Goal: Task Accomplishment & Management: Complete application form

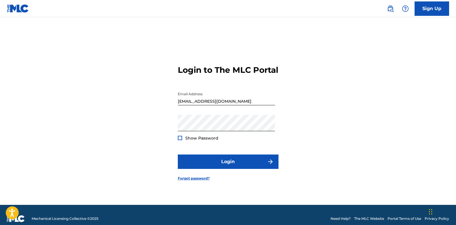
click at [180, 140] on div at bounding box center [180, 138] width 4 height 4
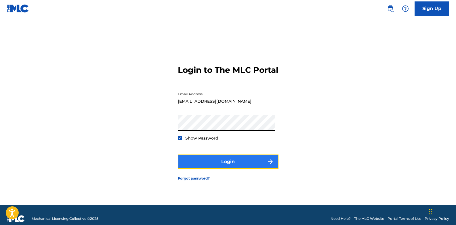
click at [215, 169] on button "Login" at bounding box center [228, 161] width 101 height 14
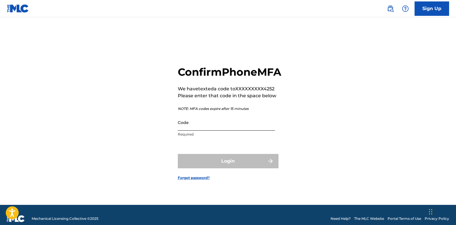
click at [191, 131] on input "Code" at bounding box center [226, 122] width 97 height 16
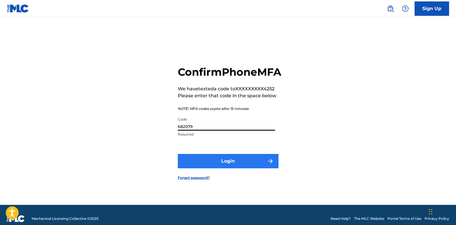
type input "682079"
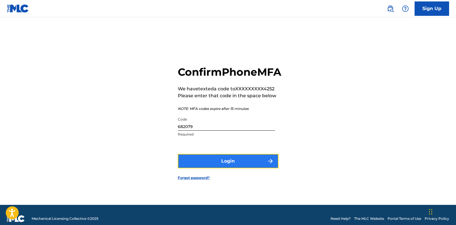
click at [211, 168] on button "Login" at bounding box center [228, 161] width 101 height 14
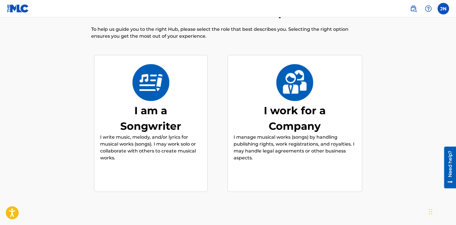
click at [150, 114] on div "I am a Songwriter" at bounding box center [151, 118] width 86 height 31
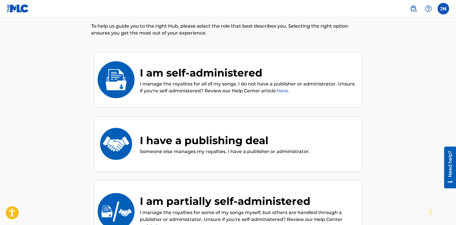
scroll to position [28, 0]
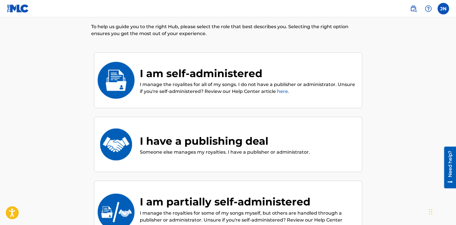
click at [243, 81] on div "I am self-administered" at bounding box center [248, 74] width 216 height 16
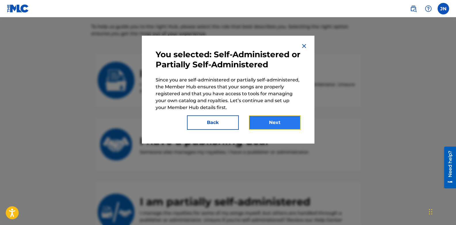
click at [262, 121] on button "Next" at bounding box center [275, 122] width 52 height 14
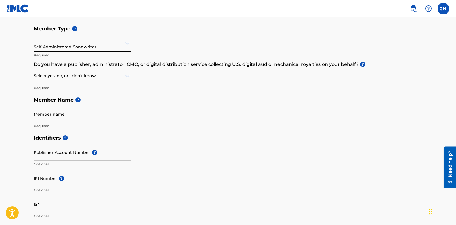
scroll to position [58, 0]
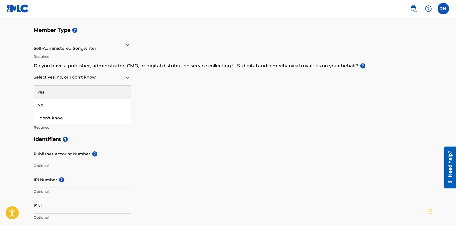
click at [64, 77] on div at bounding box center [82, 77] width 97 height 7
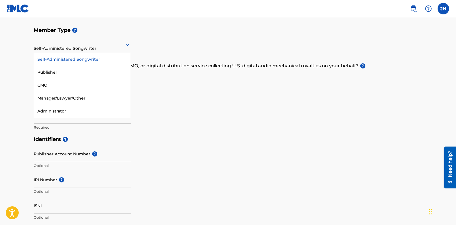
click at [100, 46] on div at bounding box center [82, 44] width 97 height 7
click at [59, 70] on div "Publisher" at bounding box center [82, 72] width 97 height 13
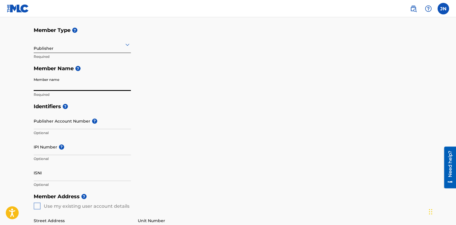
click at [62, 88] on input "Member name" at bounding box center [82, 83] width 97 height 16
click at [22, 88] on main "Create a Member If you are a self-administered songwriter without a publisher t…" at bounding box center [228, 201] width 456 height 484
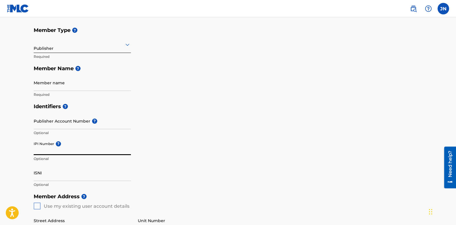
click at [43, 148] on input "IPI Number ?" at bounding box center [82, 147] width 97 height 16
click at [79, 47] on div at bounding box center [82, 44] width 97 height 7
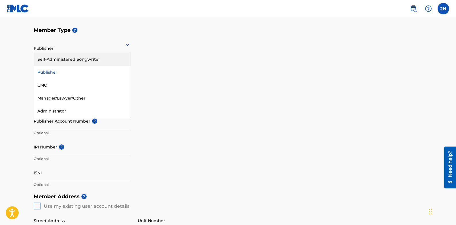
click at [70, 63] on div "Self-Administered Songwriter" at bounding box center [82, 59] width 97 height 13
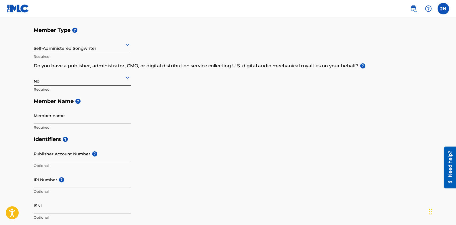
click at [65, 82] on div "No" at bounding box center [82, 77] width 97 height 14
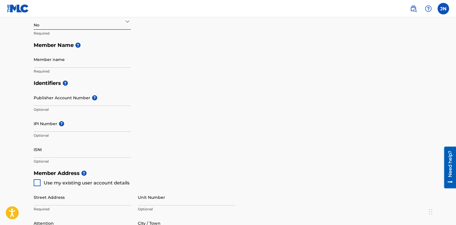
scroll to position [110, 0]
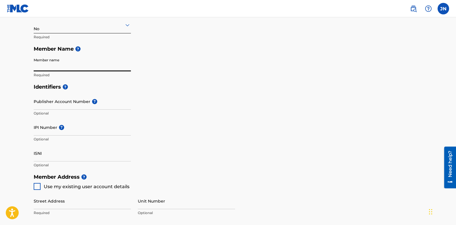
click at [87, 60] on input "Member name" at bounding box center [82, 63] width 97 height 16
type input "Jessie Stephane Tidiany Ntougou"
type input "GISOZI"
type input "[GEOGRAPHIC_DATA]"
type input "KIGALI"
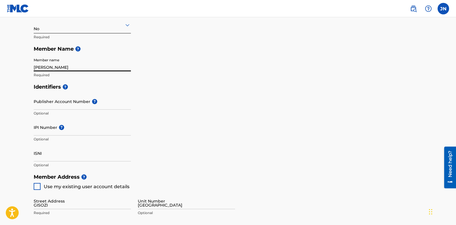
type input "[GEOGRAPHIC_DATA]"
type input "250"
type input "791"
type input "054252"
type input "[EMAIL_ADDRESS][DOMAIN_NAME]"
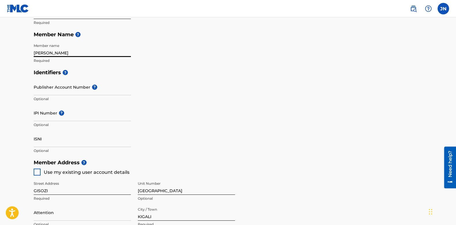
scroll to position [122, 0]
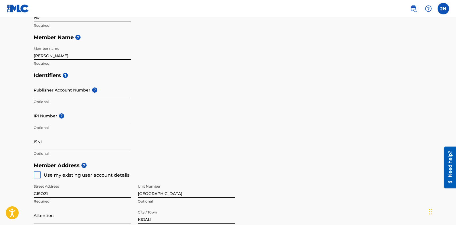
type input "[PERSON_NAME]"
click at [60, 91] on input "Publisher Account Number ?" at bounding box center [82, 90] width 97 height 16
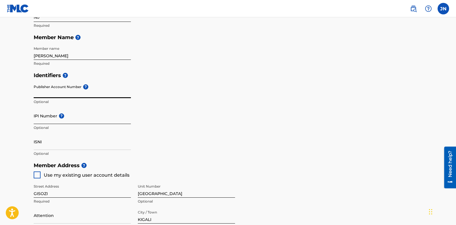
click at [56, 120] on input "IPI Number ?" at bounding box center [82, 116] width 97 height 16
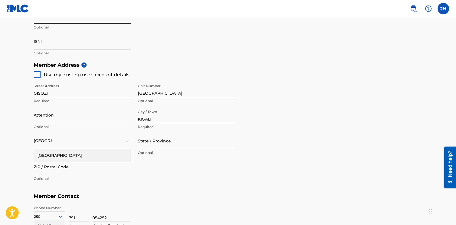
scroll to position [234, 0]
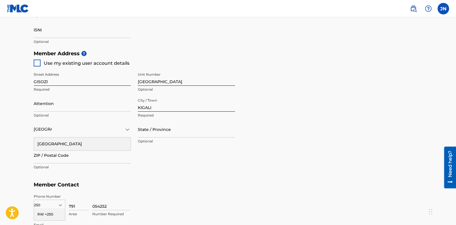
click at [37, 65] on div at bounding box center [37, 63] width 7 height 7
type input "[GEOGRAPHIC_DATA]"
type input "3268"
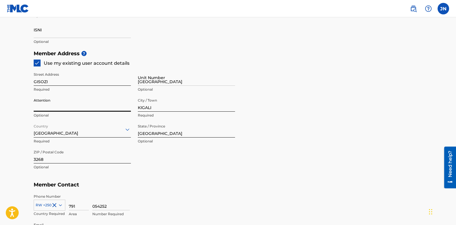
click at [69, 105] on input "Attention" at bounding box center [82, 103] width 97 height 16
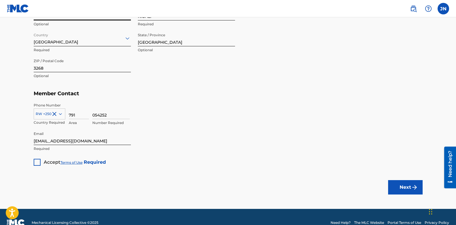
scroll to position [326, 0]
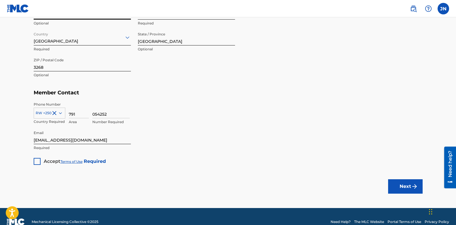
click at [39, 160] on div at bounding box center [37, 161] width 7 height 7
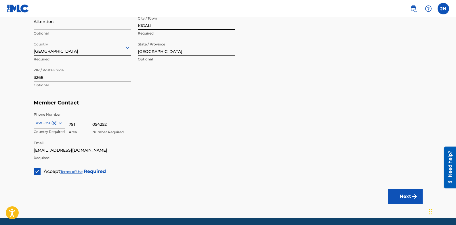
scroll to position [337, 0]
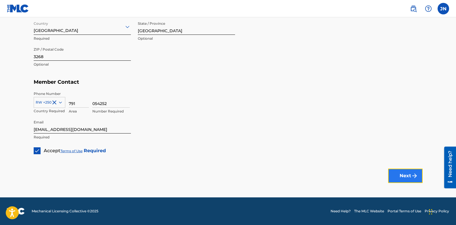
click at [407, 173] on button "Next" at bounding box center [405, 176] width 35 height 14
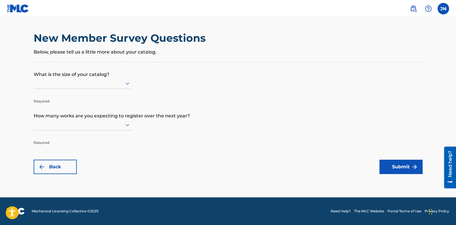
click at [129, 54] on p "Below, please tell us a little more about your catalog." at bounding box center [228, 52] width 389 height 7
click at [38, 54] on p "Below, please tell us a little more about your catalog." at bounding box center [228, 52] width 389 height 7
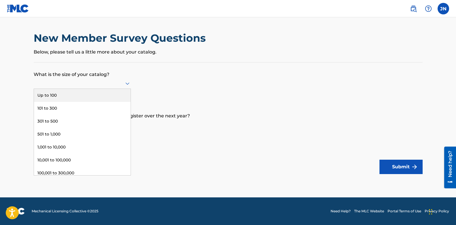
click at [62, 83] on div at bounding box center [82, 83] width 97 height 7
click at [86, 93] on div "Up to 100" at bounding box center [82, 95] width 97 height 13
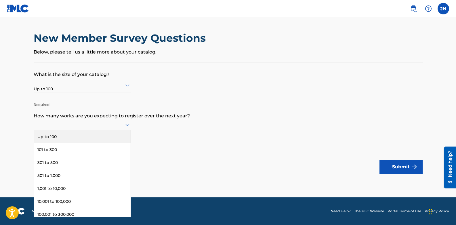
click at [129, 127] on icon at bounding box center [127, 124] width 7 height 7
click at [77, 136] on div "Up to 100" at bounding box center [82, 136] width 97 height 13
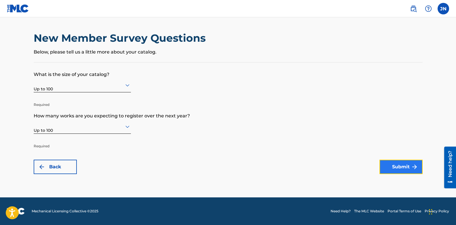
click at [401, 172] on button "Submit" at bounding box center [400, 167] width 43 height 14
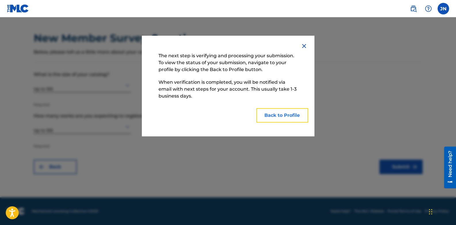
click at [283, 115] on button "Back to Profile" at bounding box center [282, 115] width 52 height 14
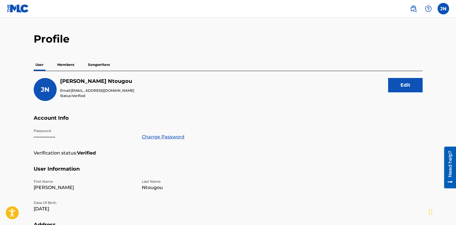
scroll to position [13, 0]
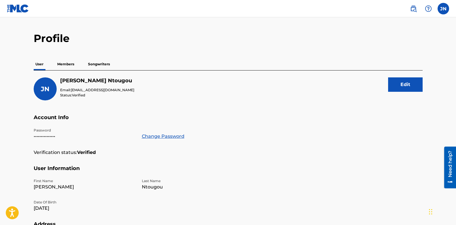
click at [68, 63] on p "Members" at bounding box center [66, 64] width 20 height 12
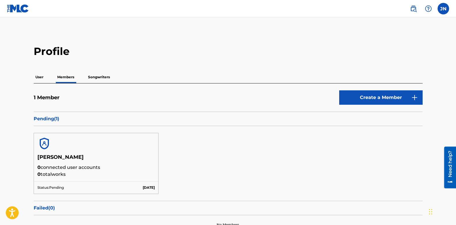
click at [101, 79] on p "Songwriters" at bounding box center [98, 77] width 25 height 12
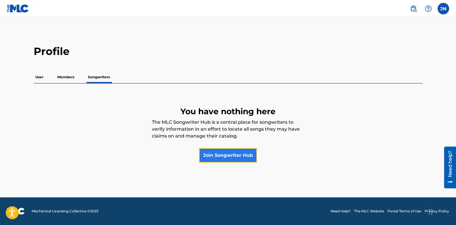
click at [217, 160] on link "Join Songwriter Hub" at bounding box center [228, 155] width 58 height 14
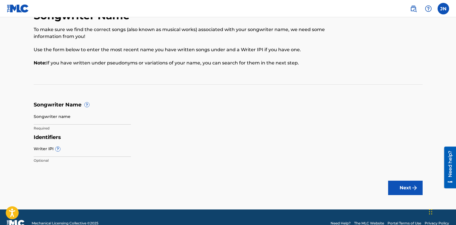
scroll to position [35, 0]
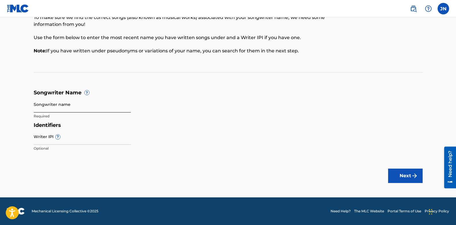
click at [54, 105] on input "Songwriter name" at bounding box center [82, 104] width 97 height 16
type input "Jesse_Evangelist01"
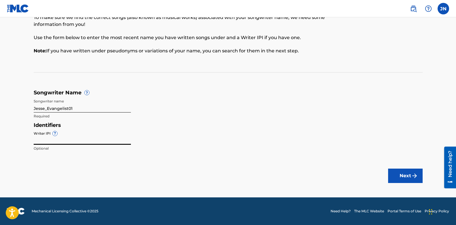
click at [49, 138] on input "Writer IPI ?" at bounding box center [82, 136] width 97 height 16
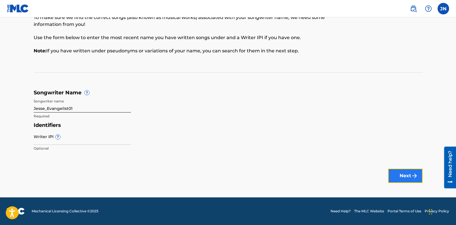
click at [407, 177] on button "Next" at bounding box center [405, 176] width 35 height 14
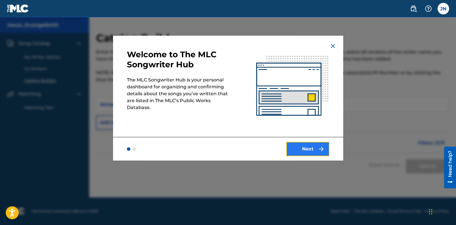
click at [304, 148] on button "Next" at bounding box center [307, 149] width 43 height 14
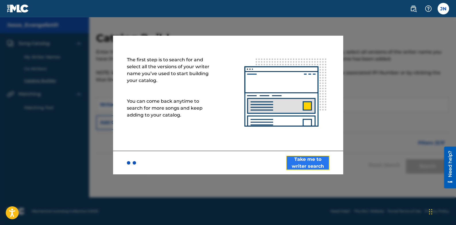
click at [303, 165] on button "Take me to writer search" at bounding box center [307, 163] width 43 height 14
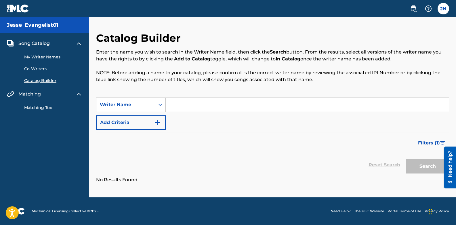
click at [176, 104] on input "Search Form" at bounding box center [307, 105] width 283 height 14
click at [162, 106] on icon "Search Form" at bounding box center [160, 105] width 6 height 6
click at [178, 106] on input "Search Form" at bounding box center [307, 105] width 283 height 14
click at [422, 166] on button "Search" at bounding box center [427, 166] width 43 height 14
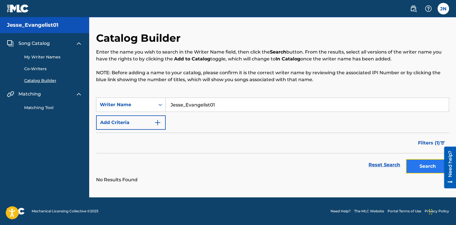
click at [422, 166] on button "Search" at bounding box center [427, 166] width 43 height 14
click at [230, 106] on input "Jesse_Evangelist01" at bounding box center [307, 105] width 283 height 14
type input "J"
type input "Jessie Stephane NTOUGOU"
click at [415, 167] on button "Search" at bounding box center [427, 166] width 43 height 14
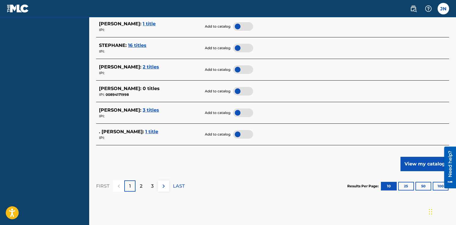
scroll to position [268, 0]
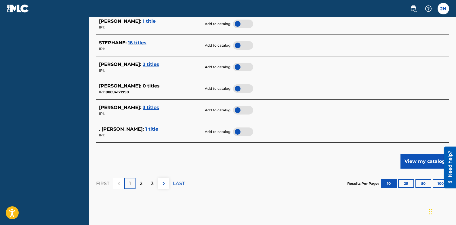
click at [159, 107] on span "3 titles" at bounding box center [151, 107] width 16 height 5
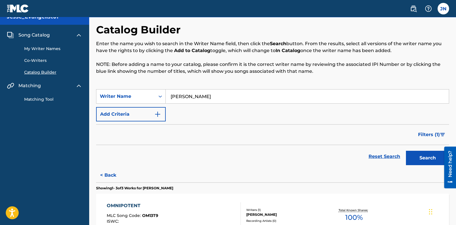
scroll to position [7, 0]
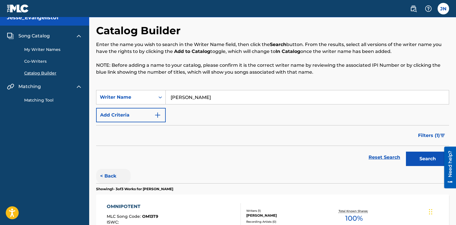
click at [101, 176] on button "< Back" at bounding box center [113, 176] width 35 height 14
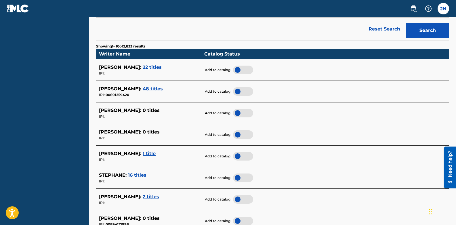
scroll to position [149, 0]
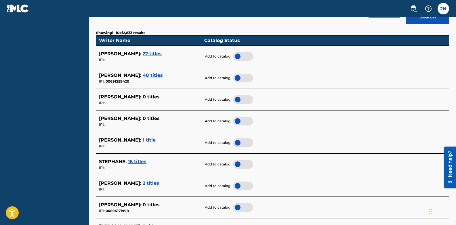
click at [143, 54] on span "22 titles" at bounding box center [152, 53] width 19 height 5
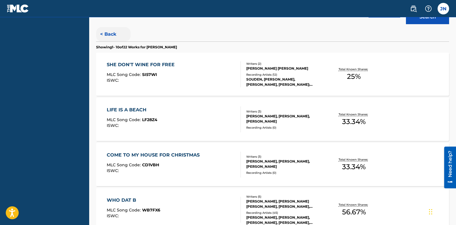
click at [102, 34] on button "< Back" at bounding box center [113, 34] width 35 height 14
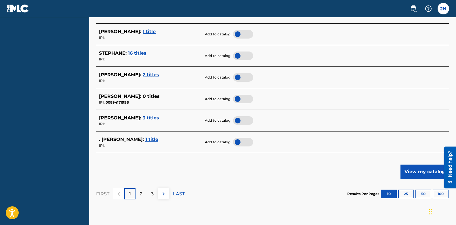
scroll to position [291, 0]
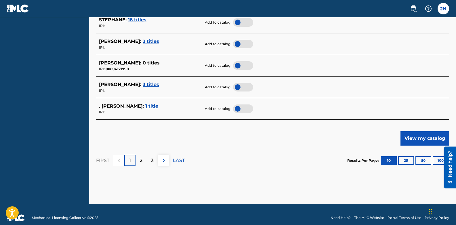
click at [145, 106] on span "1 title" at bounding box center [151, 105] width 13 height 5
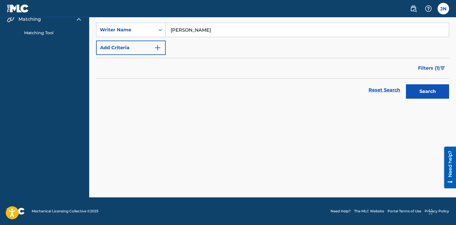
scroll to position [75, 0]
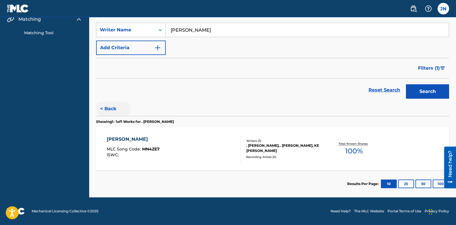
click at [114, 107] on button "< Back" at bounding box center [113, 109] width 35 height 14
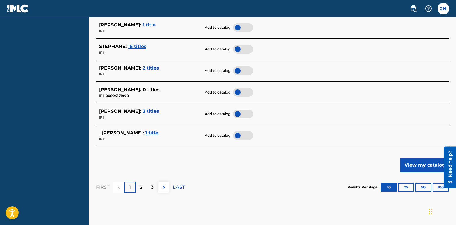
scroll to position [267, 0]
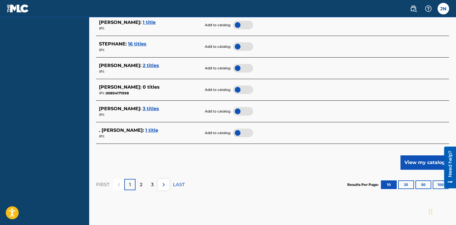
click at [159, 109] on span "3 titles" at bounding box center [151, 108] width 16 height 5
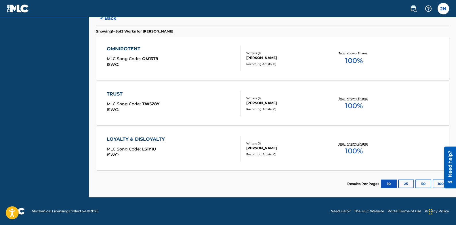
scroll to position [46, 0]
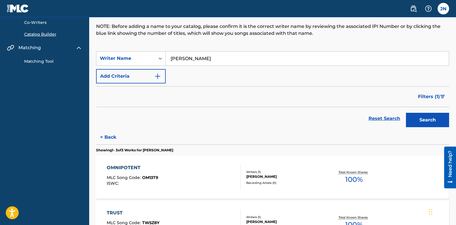
click at [453, 28] on div "Catalog Builder Enter the name you wish to search in the Writer Name field, the…" at bounding box center [272, 150] width 367 height 331
click at [108, 135] on button "< Back" at bounding box center [113, 137] width 35 height 14
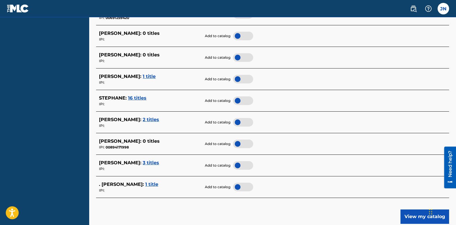
scroll to position [220, 0]
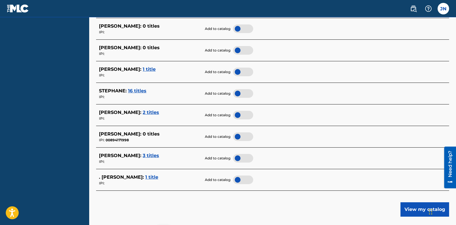
click at [246, 158] on div at bounding box center [243, 158] width 20 height 9
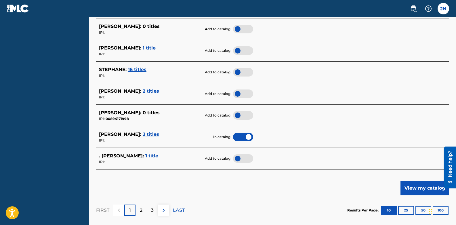
scroll to position [298, 0]
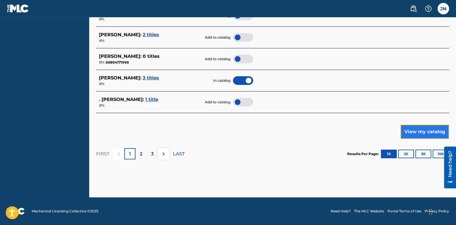
click at [417, 130] on button "View my catalog" at bounding box center [424, 132] width 49 height 14
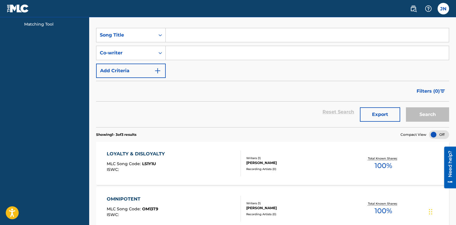
scroll to position [72, 0]
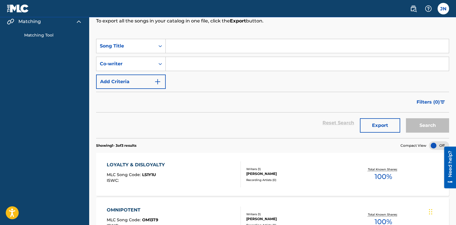
click at [193, 48] on input "Search Form" at bounding box center [307, 46] width 283 height 14
click at [422, 124] on button "Search" at bounding box center [427, 125] width 43 height 14
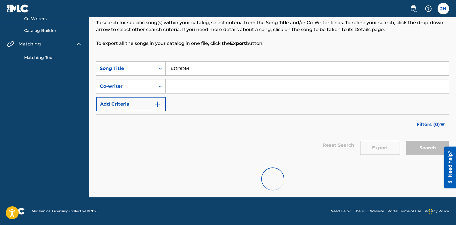
scroll to position [40, 0]
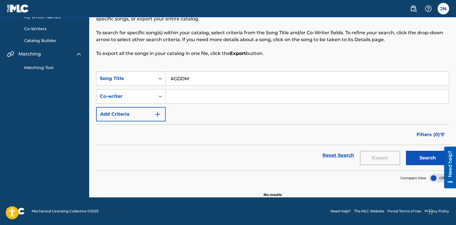
click at [232, 82] on input "#GDDM" at bounding box center [307, 79] width 283 height 14
click at [413, 161] on button "Search" at bounding box center [427, 158] width 43 height 14
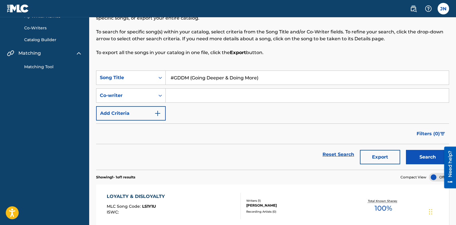
scroll to position [40, 0]
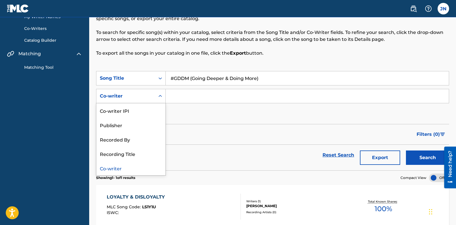
click at [158, 98] on icon "Search Form" at bounding box center [160, 96] width 6 height 6
click at [138, 154] on div "Recording Title" at bounding box center [130, 153] width 69 height 14
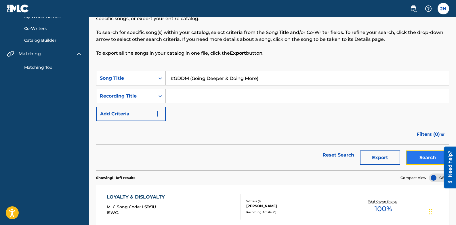
click at [423, 154] on button "Search" at bounding box center [427, 157] width 43 height 14
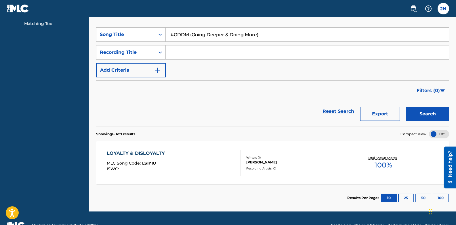
scroll to position [98, 0]
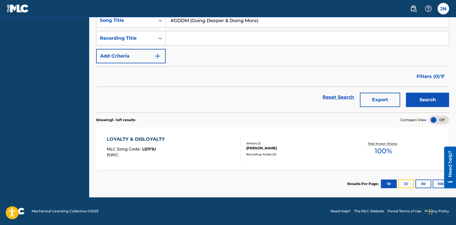
click at [404, 183] on button "25" at bounding box center [406, 184] width 16 height 9
click at [423, 184] on button "50" at bounding box center [423, 184] width 16 height 9
click at [436, 184] on button "100" at bounding box center [441, 184] width 16 height 9
click at [388, 186] on button "10" at bounding box center [389, 184] width 16 height 9
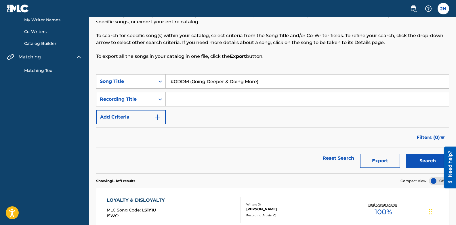
scroll to position [71, 0]
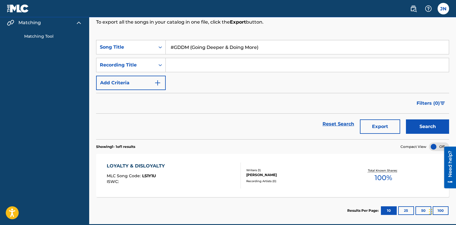
click at [268, 43] on input "#GDDM (Going Deeper & Doing More)" at bounding box center [307, 47] width 283 height 14
type input "#"
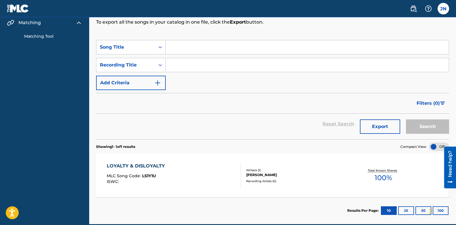
click at [225, 31] on div "Song Catalog Your catalog shows songs associated with your writer name(s) that …" at bounding box center [272, 0] width 353 height 80
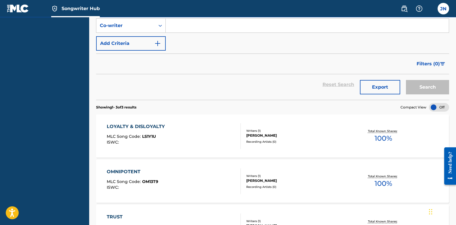
scroll to position [108, 0]
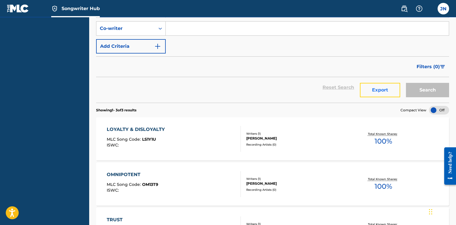
click at [371, 93] on button "Export" at bounding box center [380, 90] width 40 height 14
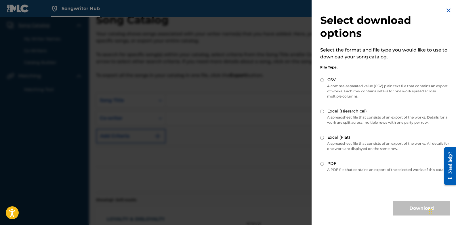
scroll to position [0, 0]
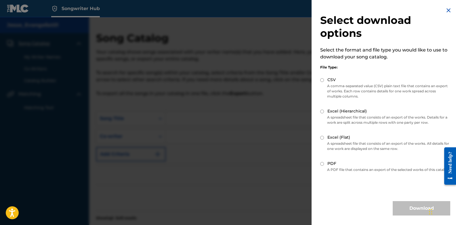
click at [446, 11] on img at bounding box center [448, 10] width 7 height 7
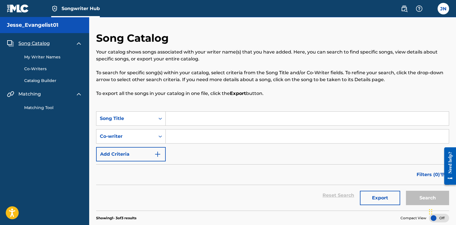
click at [43, 59] on link "My Writer Names" at bounding box center [53, 57] width 58 height 6
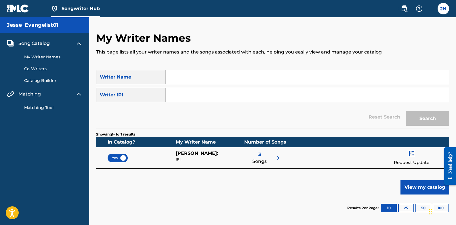
click at [37, 69] on link "Co-Writers" at bounding box center [53, 69] width 58 height 6
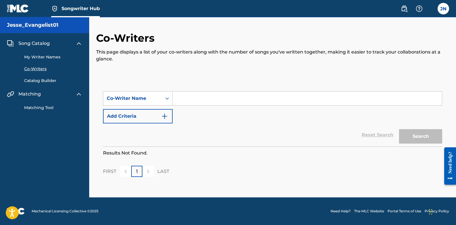
click at [40, 83] on link "Catalog Builder" at bounding box center [53, 81] width 58 height 6
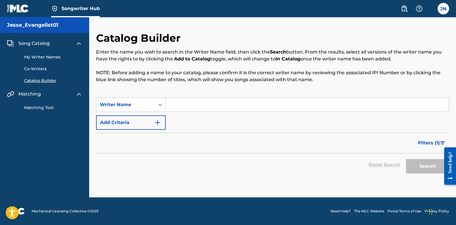
click at [80, 43] on img at bounding box center [78, 43] width 7 height 7
click at [81, 58] on img at bounding box center [78, 57] width 7 height 7
click at [41, 69] on link "Matching Tool" at bounding box center [53, 71] width 58 height 6
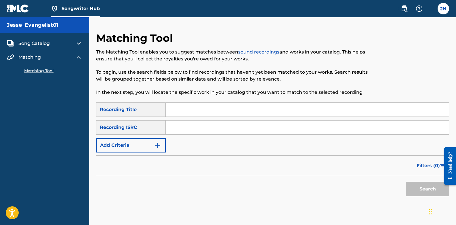
click at [34, 42] on span "Song Catalog" at bounding box center [33, 43] width 31 height 7
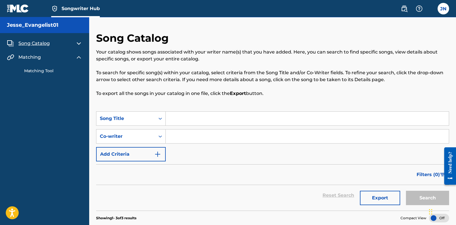
click at [17, 11] on img at bounding box center [18, 8] width 22 height 8
click at [76, 44] on img at bounding box center [78, 43] width 7 height 7
click at [43, 58] on link "My Writer Names" at bounding box center [53, 57] width 58 height 6
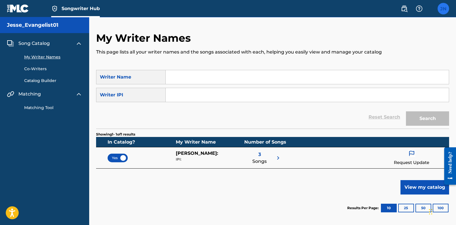
click at [443, 11] on label at bounding box center [444, 9] width 12 height 12
click at [443, 9] on input "[PERSON_NAME] [EMAIL_ADDRESS][DOMAIN_NAME] Notification Preferences Profile Log…" at bounding box center [443, 9] width 0 height 0
click at [445, 8] on div "JN [PERSON_NAME] [EMAIL_ADDRESS][DOMAIN_NAME] Notification Preferences Profile …" at bounding box center [444, 9] width 12 height 12
click at [47, 82] on link "Catalog Builder" at bounding box center [53, 81] width 58 height 6
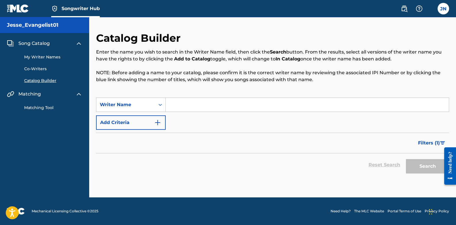
click at [47, 71] on link "Co-Writers" at bounding box center [53, 69] width 58 height 6
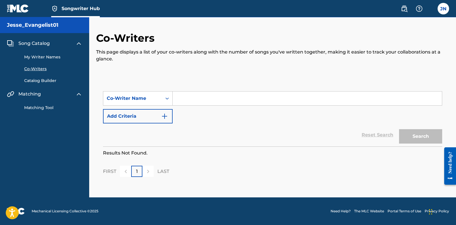
click at [41, 57] on link "My Writer Names" at bounding box center [53, 57] width 58 height 6
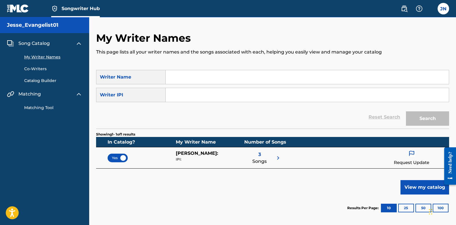
click at [43, 107] on link "Matching Tool" at bounding box center [53, 108] width 58 height 6
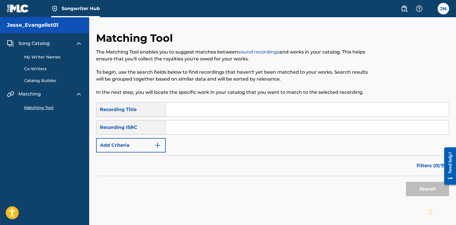
click at [196, 127] on input "Search Form" at bounding box center [307, 128] width 283 height 14
paste input "QZWDW2559483"
type input "QZWDW2559483"
click at [199, 116] on input "Search Form" at bounding box center [307, 110] width 283 height 14
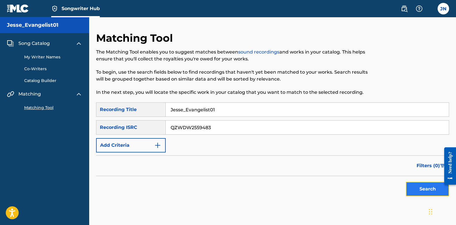
click at [418, 191] on button "Search" at bounding box center [427, 189] width 43 height 14
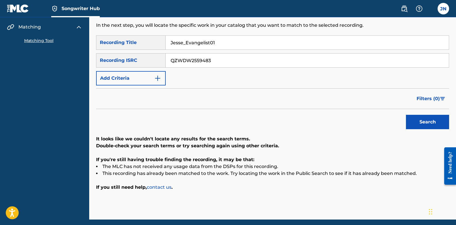
scroll to position [48, 0]
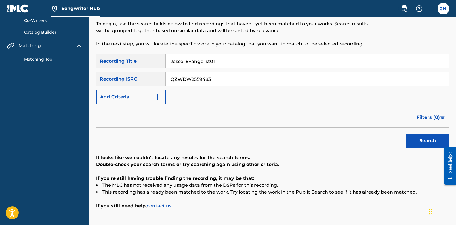
click at [231, 61] on input "Jesse_Evangelist01" at bounding box center [307, 61] width 283 height 14
type input "J"
type input "CONFESSION I"
click at [433, 142] on button "Search" at bounding box center [427, 140] width 43 height 14
click at [221, 89] on div "SearchWithCriteria9cc4ac85-9fcc-4a6f-bfab-c04098bbd568 Recording Title CONFESSI…" at bounding box center [272, 79] width 353 height 50
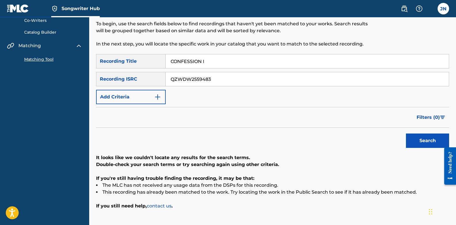
click at [221, 83] on input "QZWDW2559483" at bounding box center [307, 79] width 283 height 14
type input "Q"
click at [221, 83] on input "Search Form" at bounding box center [307, 79] width 283 height 14
type input "QZWDW2559483"
drag, startPoint x: 212, startPoint y: 79, endPoint x: 170, endPoint y: 79, distance: 42.0
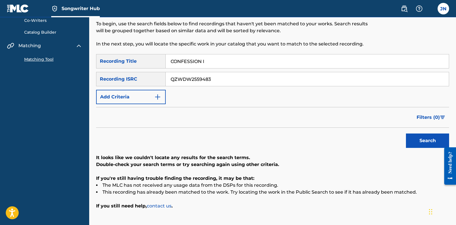
click at [170, 79] on input "QZWDW2559483" at bounding box center [307, 79] width 283 height 14
click at [299, 93] on div "SearchWithCriteria9cc4ac85-9fcc-4a6f-bfab-c04098bbd568 Recording Title CONFESSI…" at bounding box center [272, 79] width 353 height 50
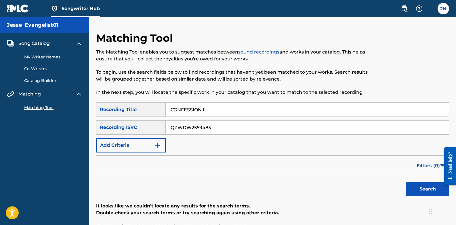
click at [30, 43] on span "Song Catalog" at bounding box center [33, 43] width 31 height 7
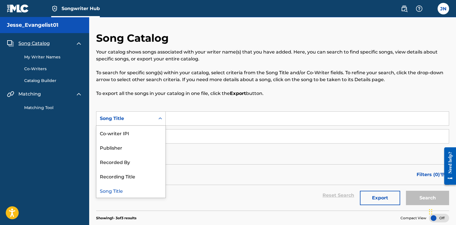
click at [162, 117] on icon "Search Form" at bounding box center [160, 119] width 6 height 6
click at [126, 177] on div "Recording Title" at bounding box center [130, 176] width 69 height 14
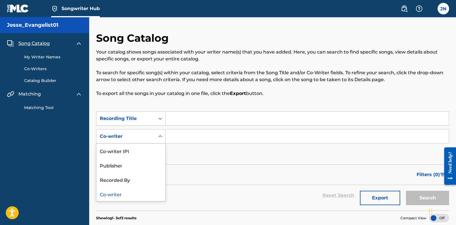
click at [161, 138] on icon "Search Form" at bounding box center [160, 136] width 6 height 6
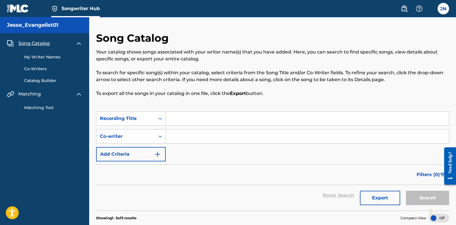
click at [183, 120] on input "Search Form" at bounding box center [307, 119] width 283 height 14
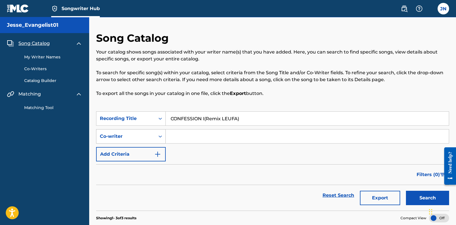
type input "CONFESSION I(Remix LEUFA)"
click at [162, 138] on icon "Search Form" at bounding box center [160, 136] width 6 height 6
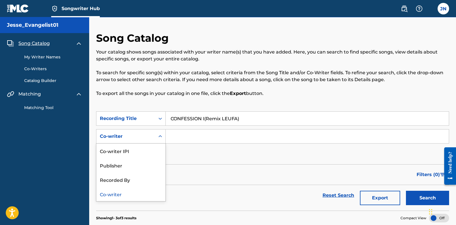
click at [162, 138] on icon "Search Form" at bounding box center [160, 136] width 6 height 6
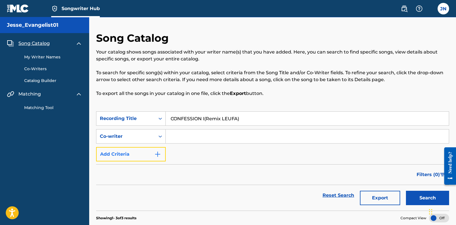
click at [159, 156] on img "Search Form" at bounding box center [157, 154] width 7 height 7
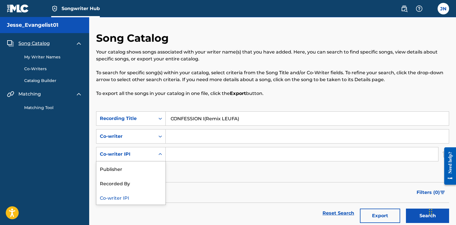
click at [159, 156] on icon "Search Form" at bounding box center [160, 154] width 6 height 6
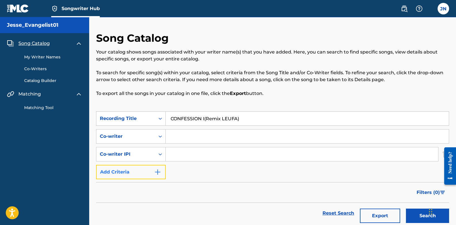
click at [157, 174] on img "Search Form" at bounding box center [157, 172] width 7 height 7
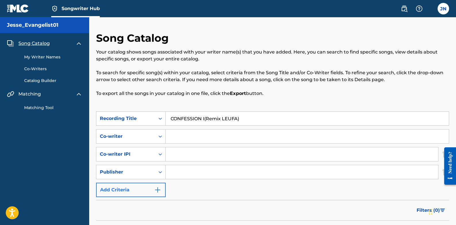
click at [157, 174] on div "Search Form" at bounding box center [160, 172] width 10 height 10
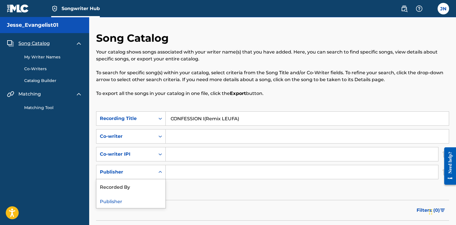
click at [157, 174] on div "Search Form" at bounding box center [160, 172] width 10 height 10
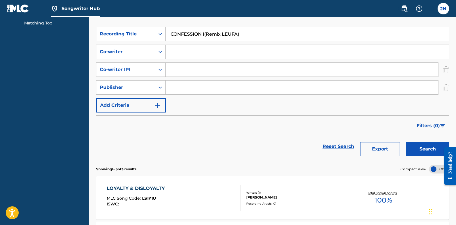
scroll to position [97, 0]
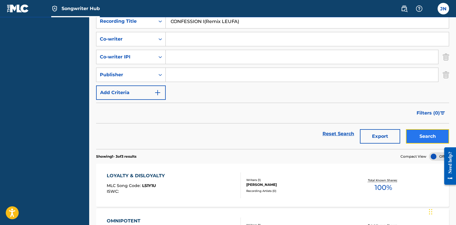
click at [421, 132] on button "Search" at bounding box center [427, 136] width 43 height 14
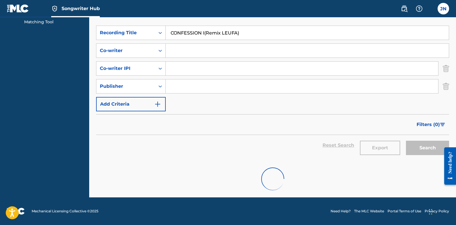
scroll to position [76, 0]
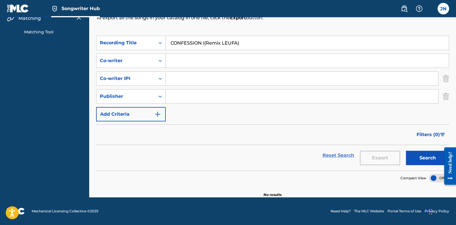
click at [334, 157] on link "Reset Search" at bounding box center [338, 155] width 37 height 13
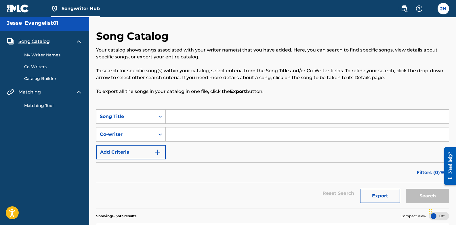
scroll to position [0, 0]
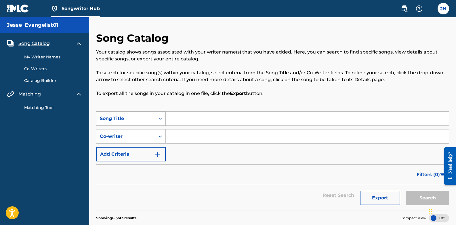
click at [160, 120] on icon "Search Form" at bounding box center [160, 119] width 6 height 6
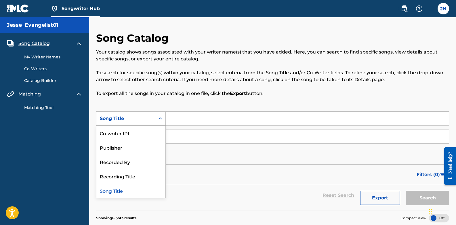
click at [160, 120] on icon "Search Form" at bounding box center [160, 119] width 6 height 6
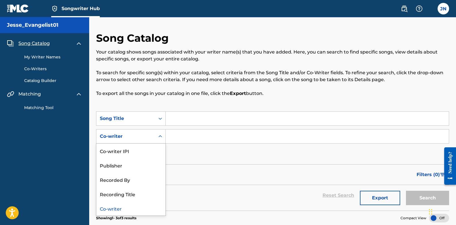
click at [159, 138] on icon "Search Form" at bounding box center [160, 136] width 6 height 6
click at [127, 176] on div "Recorded By" at bounding box center [130, 179] width 69 height 14
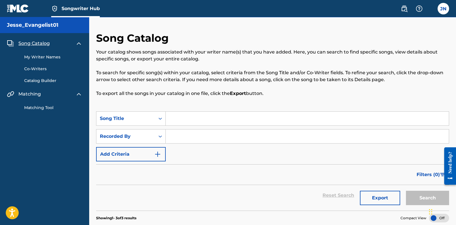
click at [187, 121] on input "Search Form" at bounding box center [307, 119] width 283 height 14
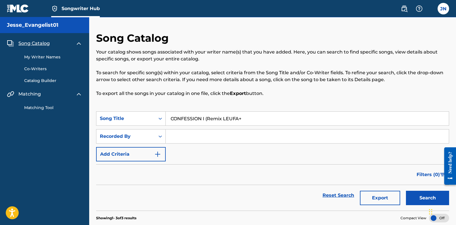
click at [250, 117] on input "CONFESSION I (Remix LEUFA+" at bounding box center [307, 119] width 283 height 14
type input "CONFESSION I (Remix LEUFA"
click at [245, 115] on input "CONFESSION I (Remix LEUFA" at bounding box center [307, 119] width 283 height 14
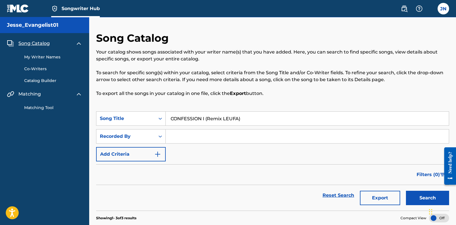
type input "CONFESSION I (Remix LEUFA)"
click at [188, 134] on input "Search Form" at bounding box center [307, 136] width 283 height 14
type input "Jesse_Evangelist01"
click at [159, 153] on img "Search Form" at bounding box center [157, 154] width 7 height 7
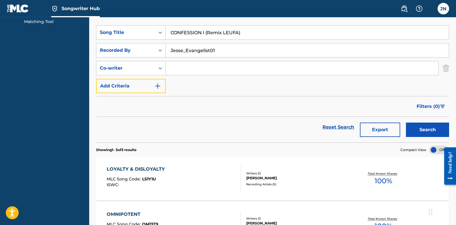
scroll to position [89, 0]
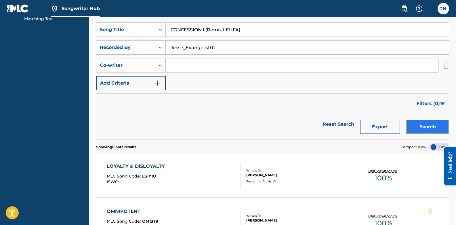
click at [421, 131] on button "Search" at bounding box center [427, 127] width 43 height 14
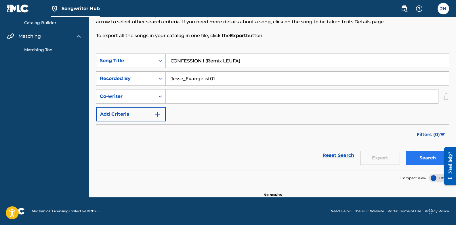
scroll to position [58, 0]
click at [445, 97] on img "Search Form" at bounding box center [446, 96] width 6 height 14
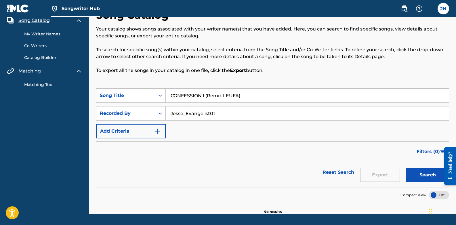
scroll to position [0, 0]
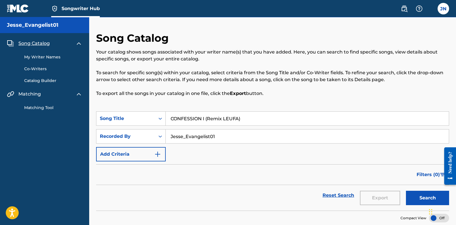
click at [77, 94] on img at bounding box center [78, 94] width 7 height 7
click at [77, 43] on img at bounding box center [78, 43] width 7 height 7
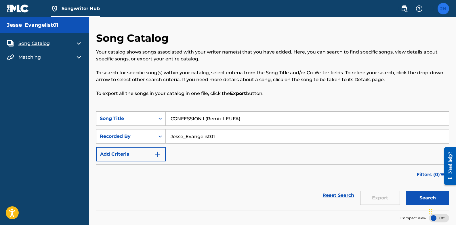
click at [443, 11] on label at bounding box center [444, 9] width 12 height 12
click at [443, 9] on input "[PERSON_NAME] [EMAIL_ADDRESS][DOMAIN_NAME] Notification Preferences Profile Log…" at bounding box center [443, 9] width 0 height 0
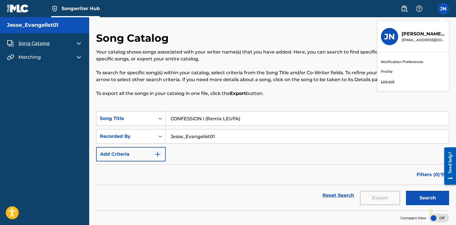
click at [391, 72] on link "Profile" at bounding box center [387, 71] width 12 height 5
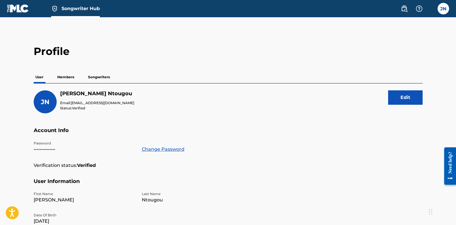
click at [66, 74] on p "Members" at bounding box center [66, 77] width 20 height 12
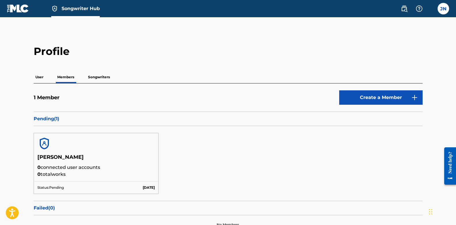
click at [98, 75] on p "Songwriters" at bounding box center [98, 77] width 25 height 12
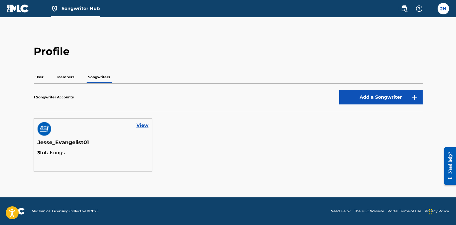
click at [78, 142] on h5 "Jesse_Evangelist01" at bounding box center [92, 144] width 111 height 10
click at [143, 126] on link "View" at bounding box center [142, 125] width 12 height 7
click at [40, 79] on p "User" at bounding box center [40, 77] width 12 height 12
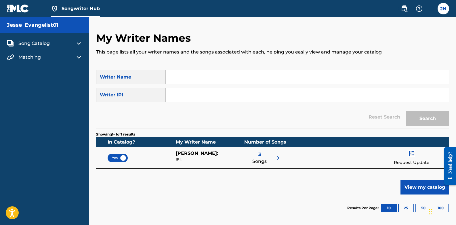
click at [16, 6] on img at bounding box center [18, 8] width 22 height 8
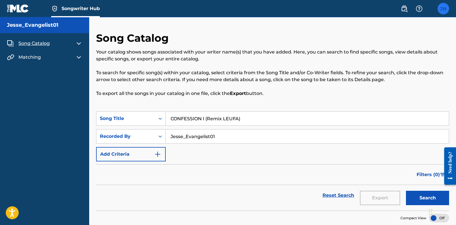
click at [441, 12] on label at bounding box center [444, 9] width 12 height 12
click at [443, 9] on input "[PERSON_NAME] [EMAIL_ADDRESS][DOMAIN_NAME] Notification Preferences Profile Log…" at bounding box center [443, 9] width 0 height 0
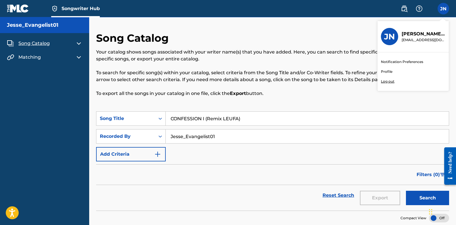
click at [387, 81] on p "Log out" at bounding box center [388, 81] width 14 height 5
click at [443, 9] on input "[PERSON_NAME] [EMAIL_ADDRESS][DOMAIN_NAME] Notification Preferences Profile Log…" at bounding box center [443, 9] width 0 height 0
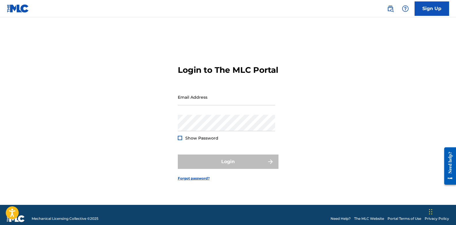
type input "[EMAIL_ADDRESS][DOMAIN_NAME]"
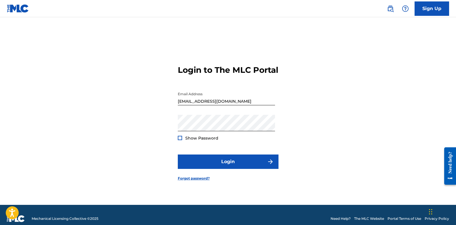
click at [180, 140] on div at bounding box center [180, 138] width 4 height 4
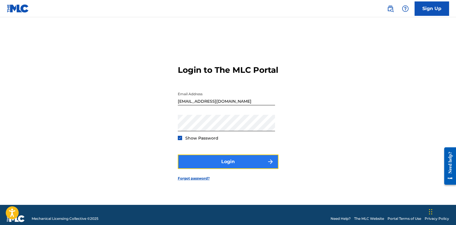
click at [213, 165] on button "Login" at bounding box center [228, 161] width 101 height 14
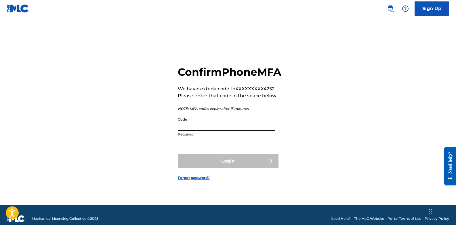
click at [194, 131] on input "Code" at bounding box center [226, 122] width 97 height 16
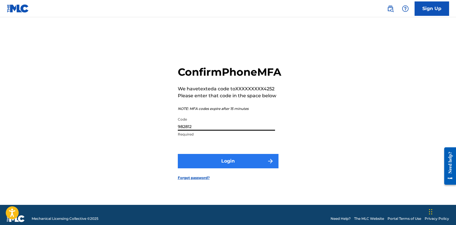
type input "982812"
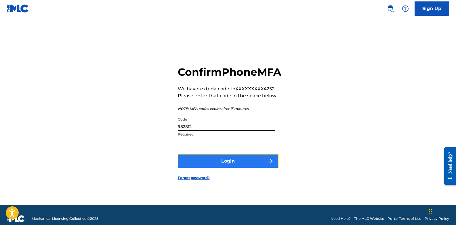
click at [216, 168] on button "Login" at bounding box center [228, 161] width 101 height 14
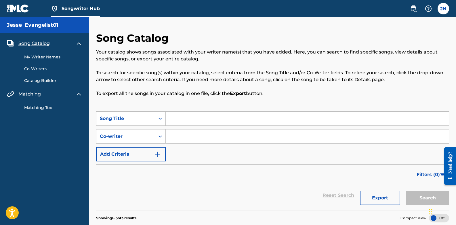
click at [76, 43] on img at bounding box center [78, 43] width 7 height 7
click at [12, 43] on img at bounding box center [10, 43] width 7 height 7
click at [18, 8] on img at bounding box center [18, 8] width 22 height 8
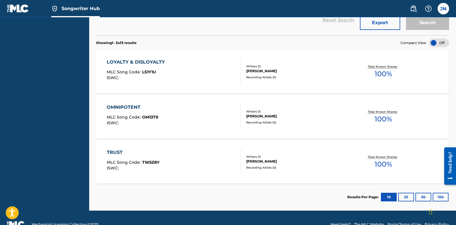
scroll to position [188, 0]
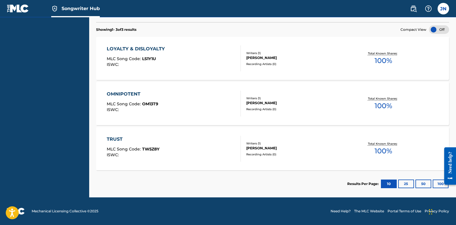
click at [444, 29] on div at bounding box center [439, 29] width 20 height 9
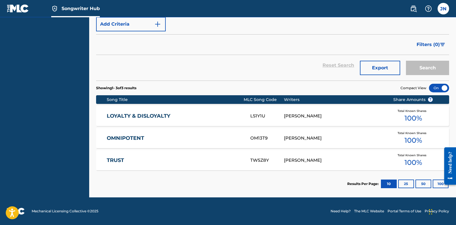
scroll to position [130, 0]
click at [433, 87] on div at bounding box center [439, 88] width 20 height 9
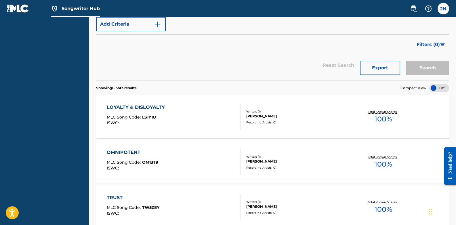
scroll to position [188, 0]
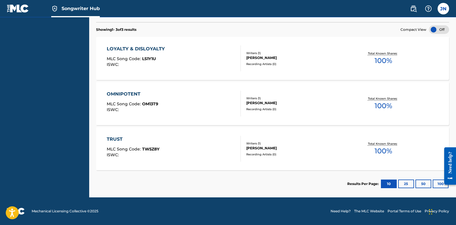
click at [445, 30] on div at bounding box center [439, 29] width 20 height 9
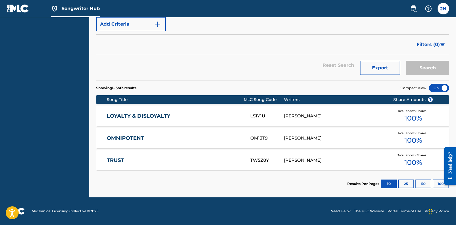
scroll to position [130, 0]
click at [397, 210] on link "Portal Terms of Use" at bounding box center [405, 211] width 34 height 5
click at [443, 12] on label at bounding box center [444, 9] width 12 height 12
click at [443, 9] on input "[PERSON_NAME] [EMAIL_ADDRESS][DOMAIN_NAME] Notification Preferences Profile Log…" at bounding box center [443, 9] width 0 height 0
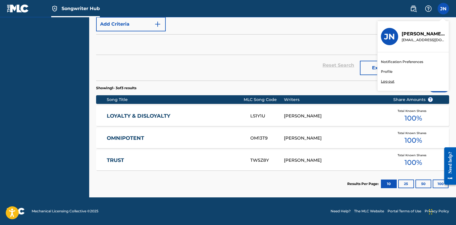
click at [388, 35] on h3 "JN" at bounding box center [389, 37] width 11 height 10
click at [443, 9] on input "[PERSON_NAME] [EMAIL_ADDRESS][DOMAIN_NAME] Notification Preferences Profile Log…" at bounding box center [443, 9] width 0 height 0
click at [412, 33] on p "[PERSON_NAME]" at bounding box center [424, 33] width 44 height 7
click at [443, 9] on input "[PERSON_NAME] [EMAIL_ADDRESS][DOMAIN_NAME] Notification Preferences Profile Log…" at bounding box center [443, 9] width 0 height 0
click at [396, 61] on link "Notification Preferences" at bounding box center [402, 61] width 42 height 5
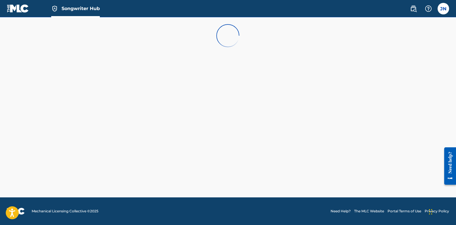
click at [19, 9] on img at bounding box center [18, 8] width 22 height 8
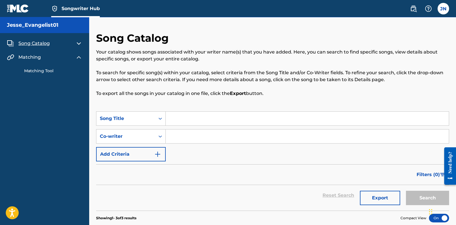
click at [78, 42] on img at bounding box center [78, 43] width 7 height 7
click at [79, 57] on img at bounding box center [78, 57] width 7 height 7
click at [78, 58] on img at bounding box center [78, 57] width 7 height 7
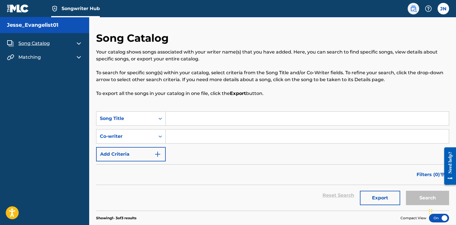
click at [411, 7] on img at bounding box center [413, 8] width 7 height 7
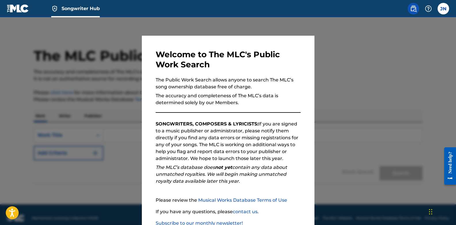
scroll to position [7, 0]
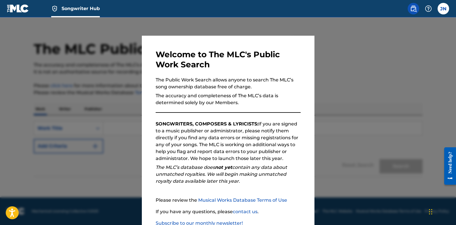
click at [108, 93] on div at bounding box center [228, 129] width 456 height 225
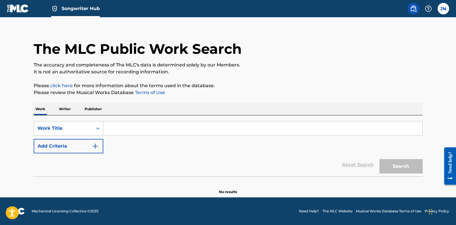
click at [66, 112] on p "Writer" at bounding box center [64, 109] width 15 height 12
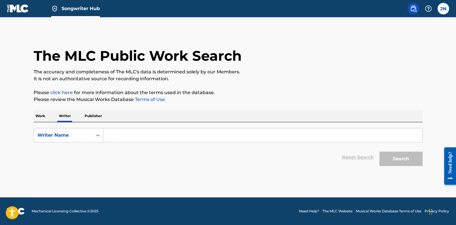
click at [90, 114] on p "Publisher" at bounding box center [93, 116] width 21 height 12
click at [97, 135] on icon "Search Form" at bounding box center [98, 135] width 6 height 6
click at [114, 136] on input "Search Form" at bounding box center [262, 135] width 319 height 14
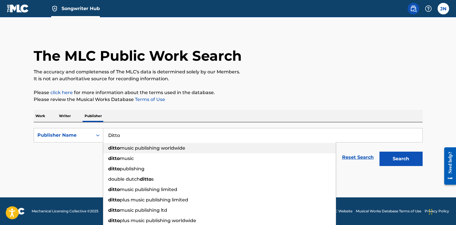
click at [119, 150] on strong "ditto" at bounding box center [114, 147] width 12 height 5
type input "ditto music publishing worldwide"
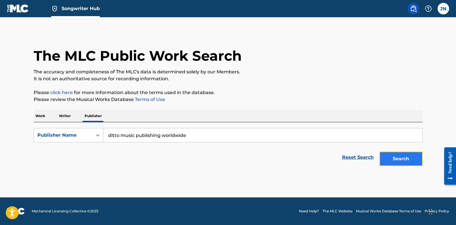
click at [389, 163] on button "Search" at bounding box center [400, 159] width 43 height 14
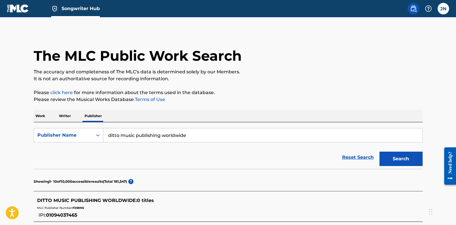
click at [63, 119] on p "Writer" at bounding box center [64, 116] width 15 height 12
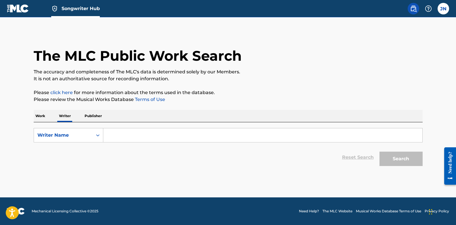
click at [109, 135] on input "Search Form" at bounding box center [262, 135] width 319 height 14
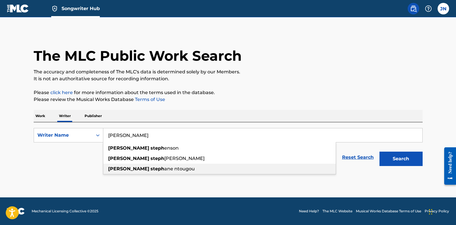
click at [114, 169] on strong "[PERSON_NAME]" at bounding box center [128, 168] width 41 height 5
type input "[PERSON_NAME]"
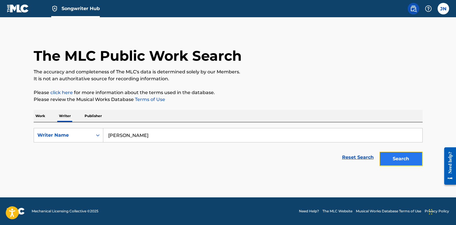
click at [392, 157] on button "Search" at bounding box center [400, 159] width 43 height 14
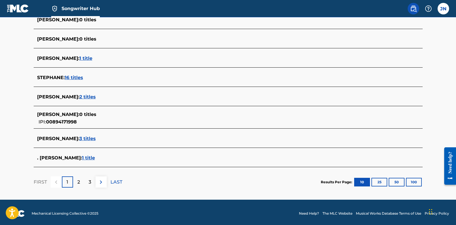
scroll to position [211, 0]
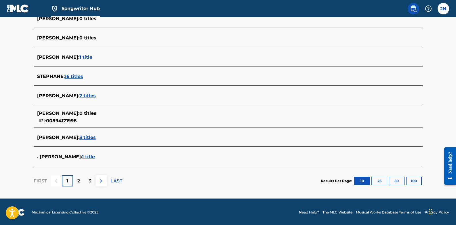
click at [96, 137] on span "3 titles" at bounding box center [87, 137] width 16 height 5
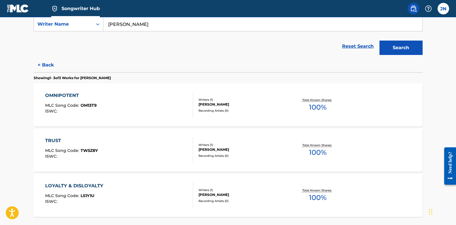
scroll to position [111, 0]
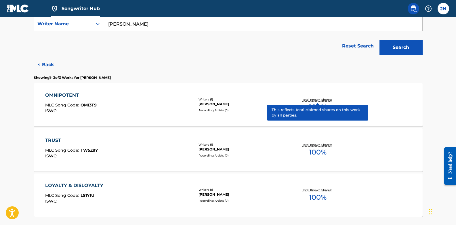
click at [97, 100] on div "OMNIPOTENT MLC Song Code : OM13T9 ISWC :" at bounding box center [119, 105] width 148 height 26
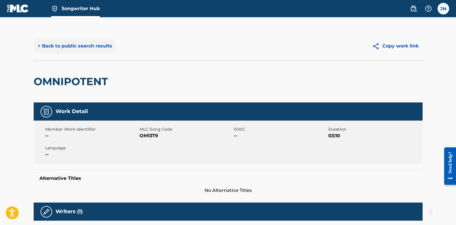
click at [35, 47] on button "< Back to public search results" at bounding box center [75, 46] width 83 height 14
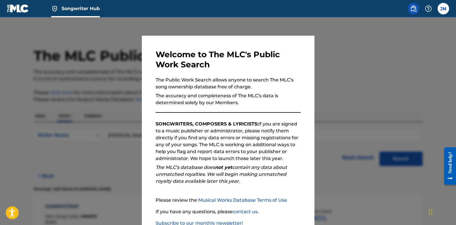
click at [61, 64] on div at bounding box center [228, 129] width 456 height 225
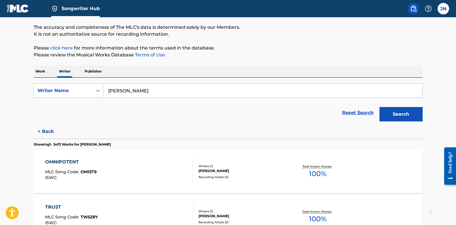
scroll to position [39, 0]
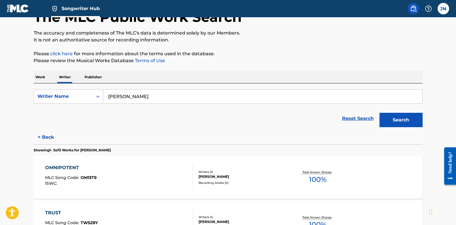
click at [46, 80] on p "Work" at bounding box center [40, 77] width 13 height 12
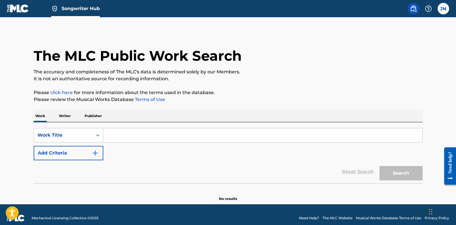
click at [122, 138] on input "Search Form" at bounding box center [262, 135] width 319 height 14
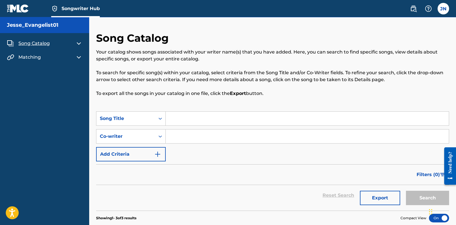
drag, startPoint x: 456, startPoint y: 40, endPoint x: 458, endPoint y: 111, distance: 70.5
click at [456, 111] on html "Accessibility Screen-Reader Guide, Feedback, and Issue Reporting | New window 0…" at bounding box center [228, 112] width 456 height 225
click at [449, 99] on div "Song Catalog Your catalog shows songs associated with your writer name(s) that …" at bounding box center [272, 180] width 367 height 296
click at [55, 7] on img at bounding box center [54, 8] width 7 height 7
click at [442, 8] on label at bounding box center [444, 9] width 12 height 12
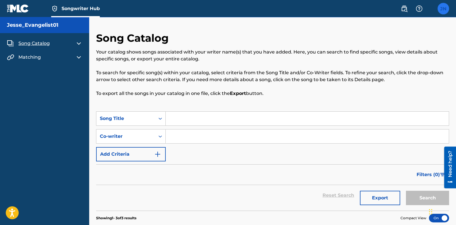
click at [443, 9] on input "[PERSON_NAME] [EMAIL_ADDRESS][DOMAIN_NAME] Notification Preferences Profile Log…" at bounding box center [443, 9] width 0 height 0
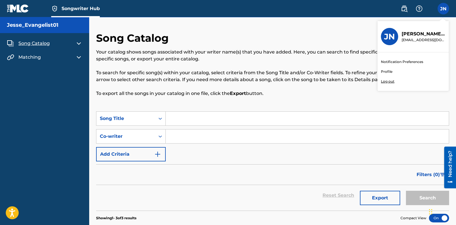
click at [388, 72] on link "Profile" at bounding box center [387, 71] width 12 height 5
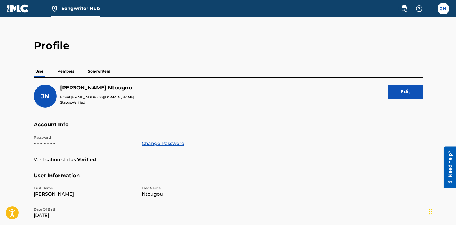
scroll to position [5, 0]
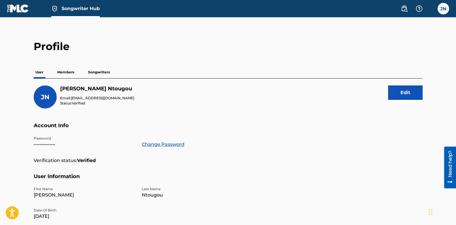
click at [66, 68] on p "Members" at bounding box center [66, 72] width 20 height 12
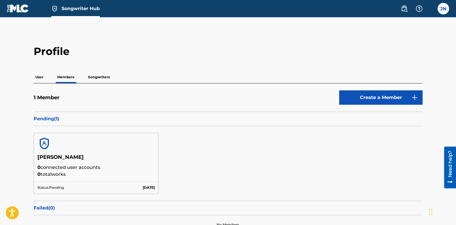
click at [99, 80] on p "Songwriters" at bounding box center [98, 77] width 25 height 12
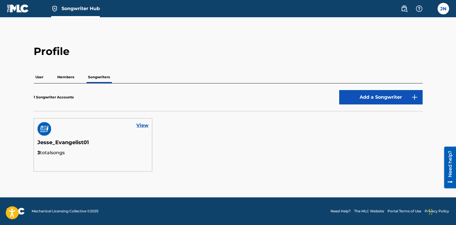
click at [43, 77] on p "User" at bounding box center [40, 77] width 12 height 12
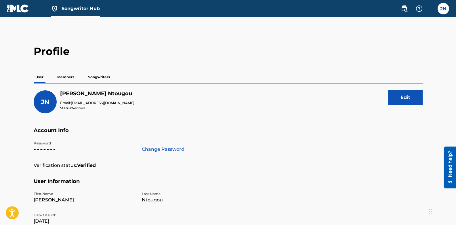
click at [69, 78] on p "Members" at bounding box center [66, 77] width 20 height 12
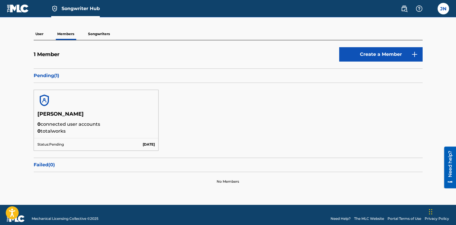
scroll to position [51, 0]
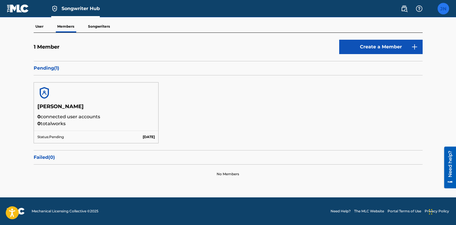
click at [442, 11] on label at bounding box center [444, 9] width 12 height 12
click at [443, 9] on input "[PERSON_NAME] [EMAIL_ADDRESS][DOMAIN_NAME] Notification Preferences Profile Log…" at bounding box center [443, 9] width 0 height 0
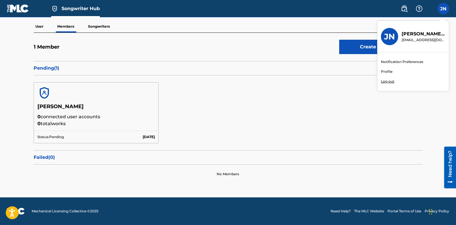
click at [399, 61] on link "Notification Preferences" at bounding box center [402, 61] width 42 height 5
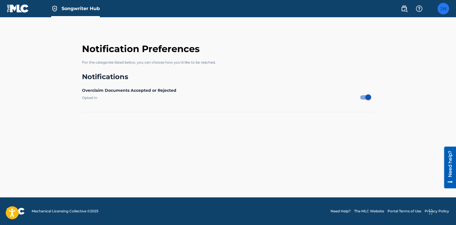
click at [445, 11] on label at bounding box center [444, 9] width 12 height 12
click at [443, 9] on input "[PERSON_NAME] [EMAIL_ADDRESS][DOMAIN_NAME] Notification Preferences Profile Log…" at bounding box center [443, 9] width 0 height 0
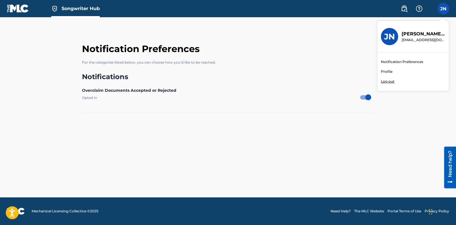
click at [386, 73] on link "Profile" at bounding box center [387, 71] width 12 height 5
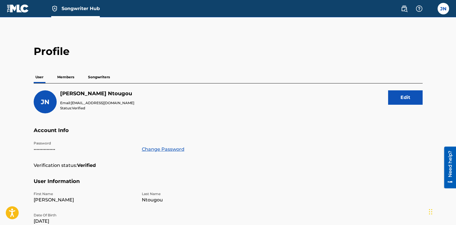
click at [66, 80] on p "Members" at bounding box center [66, 77] width 20 height 12
